Goal: Navigation & Orientation: Find specific page/section

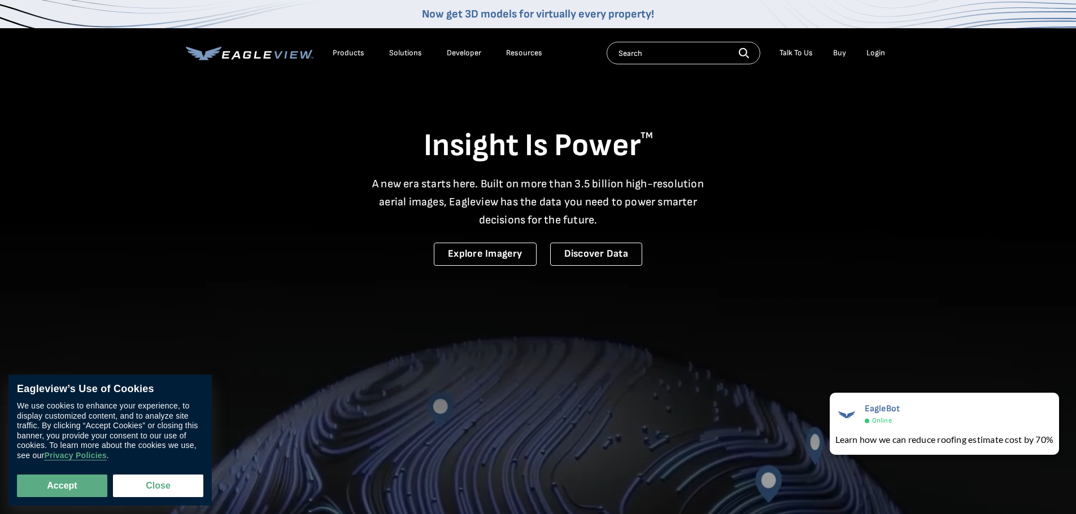
click at [877, 45] on li "Login" at bounding box center [876, 53] width 30 height 17
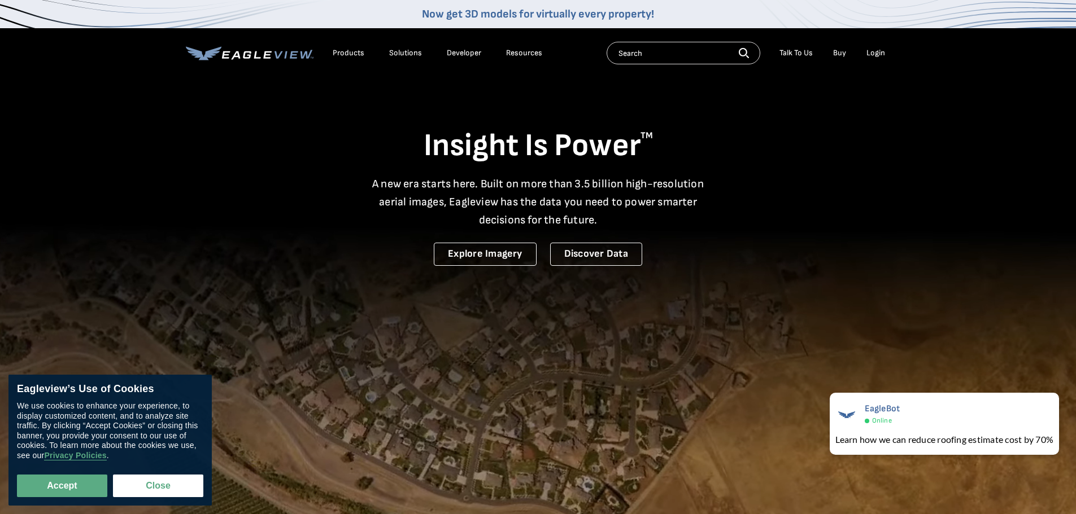
click at [880, 50] on div "Login" at bounding box center [875, 53] width 19 height 10
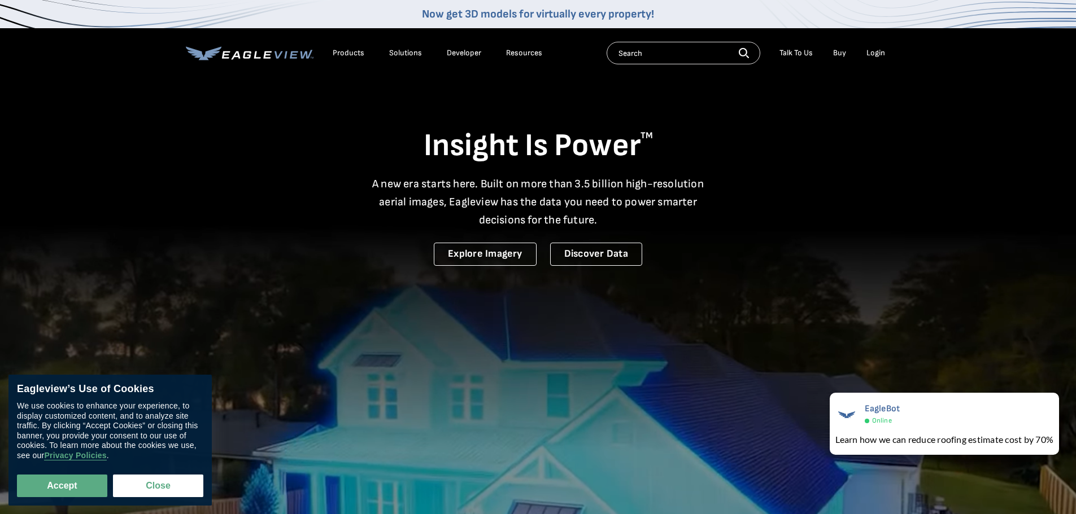
click at [880, 60] on li "Login" at bounding box center [876, 53] width 30 height 17
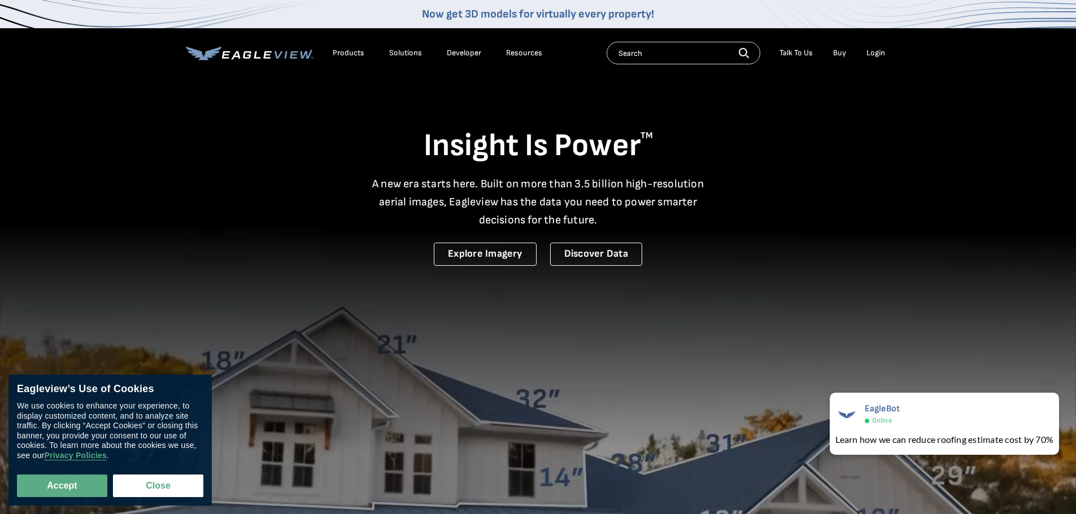
click at [880, 52] on div "Login" at bounding box center [875, 53] width 19 height 10
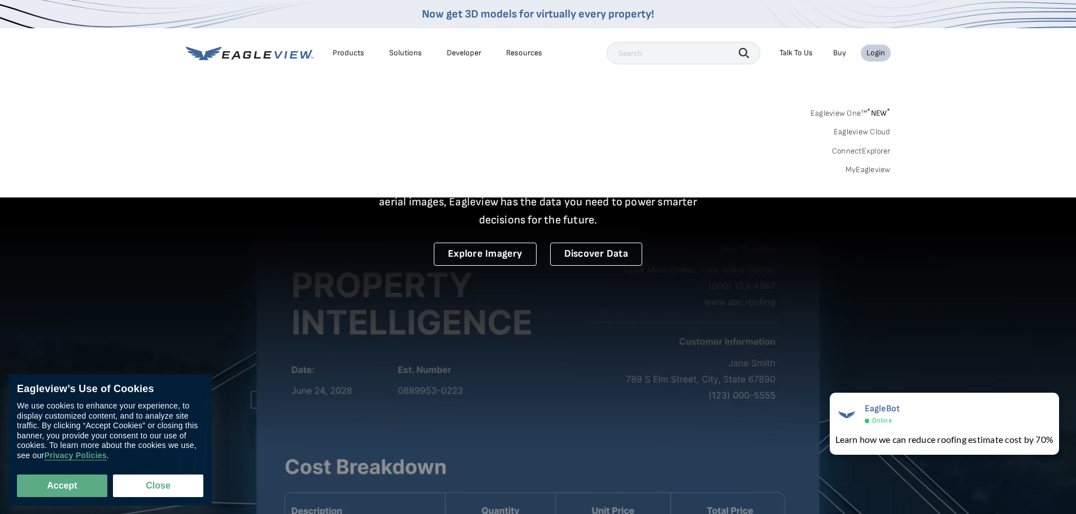
click at [873, 168] on link "MyEagleview" at bounding box center [867, 170] width 45 height 10
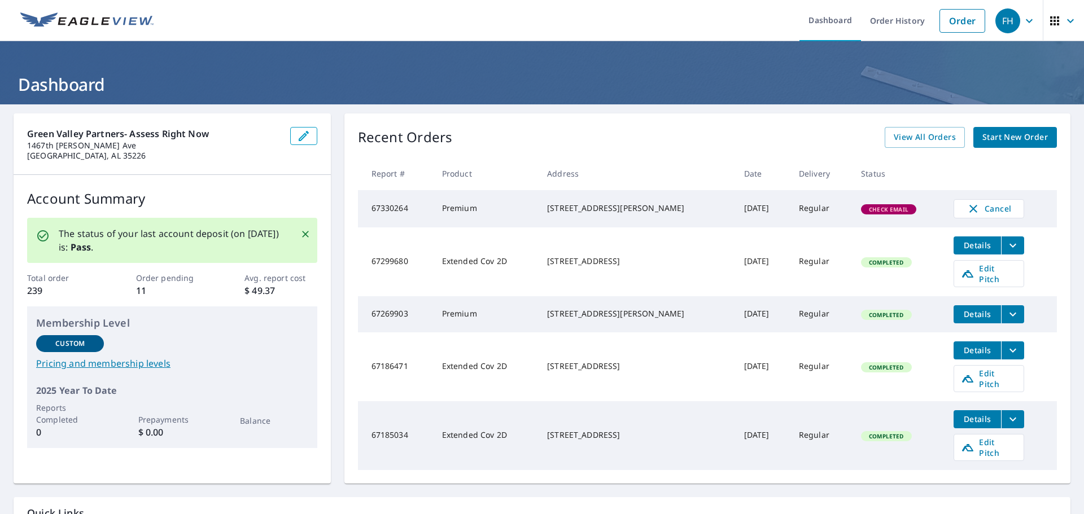
drag, startPoint x: 675, startPoint y: 226, endPoint x: 561, endPoint y: 207, distance: 115.7
click at [561, 207] on div "[STREET_ADDRESS][PERSON_NAME]" at bounding box center [636, 208] width 178 height 11
copy div "1042 Eagle View Dr Birmingham, AL 35213"
